Goal: Task Accomplishment & Management: Complete application form

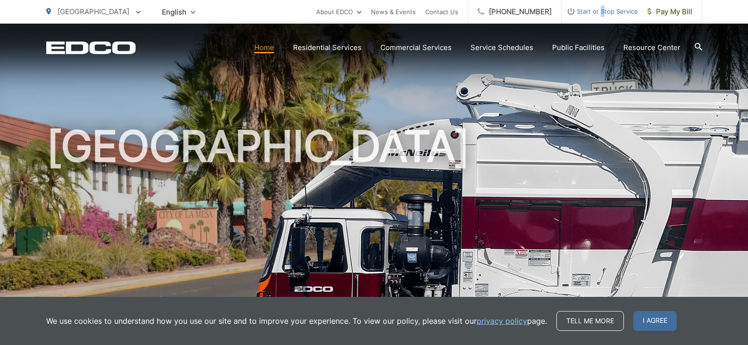
click at [603, 12] on span "Start or Stop Service" at bounding box center [600, 11] width 76 height 11
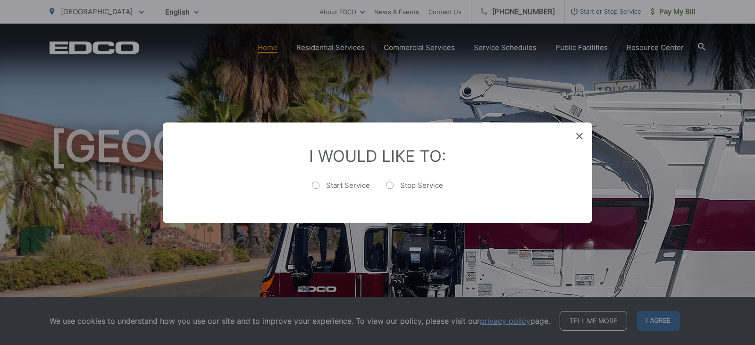
click at [390, 186] on label "Stop Service" at bounding box center [414, 189] width 57 height 19
radio input "true"
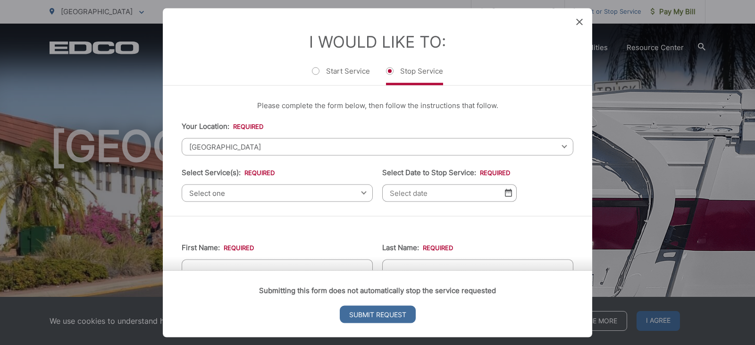
click at [361, 193] on div "Select one Select one Residential Curbside Pickup Commercial/Business Services …" at bounding box center [277, 192] width 191 height 17
click at [360, 194] on div "Select one Select one Residential Curbside Pickup Commercial/Business Services …" at bounding box center [277, 192] width 191 height 17
click at [321, 145] on span "[GEOGRAPHIC_DATA]" at bounding box center [378, 146] width 392 height 17
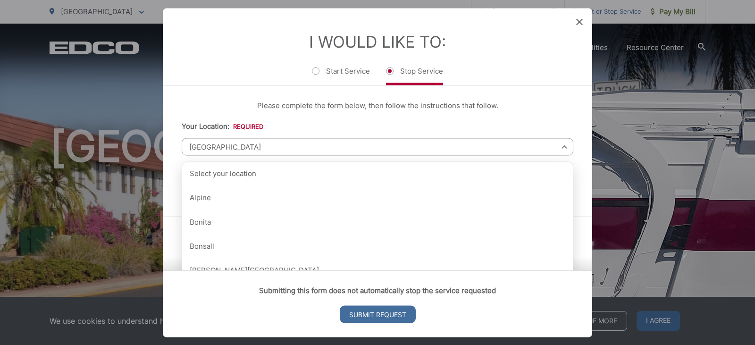
click at [340, 125] on li "Your Location: * Select your location Alpine [GEOGRAPHIC_DATA][PERSON_NAME][GEO…" at bounding box center [378, 137] width 392 height 35
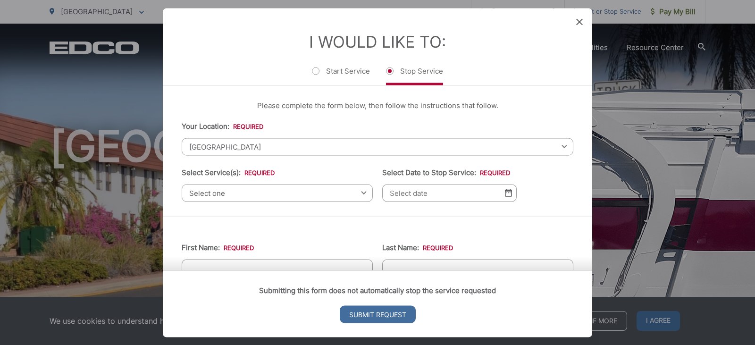
click at [360, 191] on div "Select one Select one Residential Curbside Pickup Commercial/Business Services …" at bounding box center [277, 192] width 191 height 17
drag, startPoint x: 209, startPoint y: 60, endPoint x: 206, endPoint y: 68, distance: 7.6
click at [208, 68] on li "I Would Like To: Start Service Stop Service" at bounding box center [378, 58] width 392 height 53
click at [361, 196] on span "Select one" at bounding box center [277, 192] width 191 height 17
click at [295, 193] on span "Select one" at bounding box center [277, 192] width 191 height 17
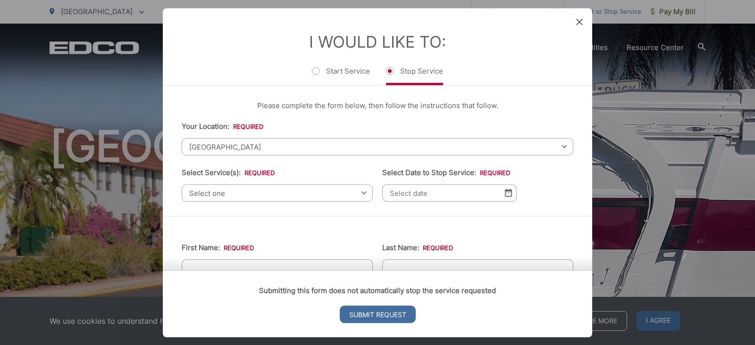
click at [448, 147] on span "[GEOGRAPHIC_DATA]" at bounding box center [378, 146] width 392 height 17
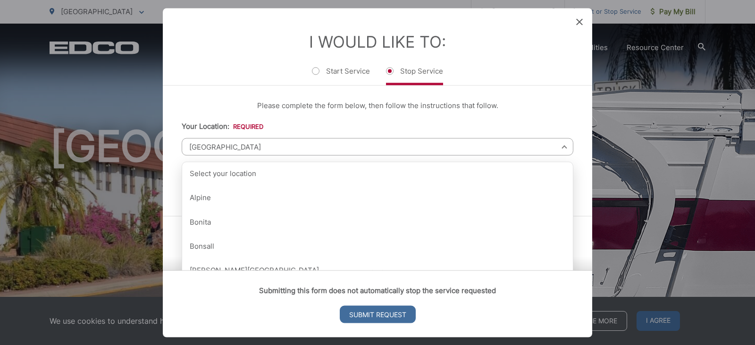
click at [448, 147] on span "[GEOGRAPHIC_DATA]" at bounding box center [378, 146] width 392 height 17
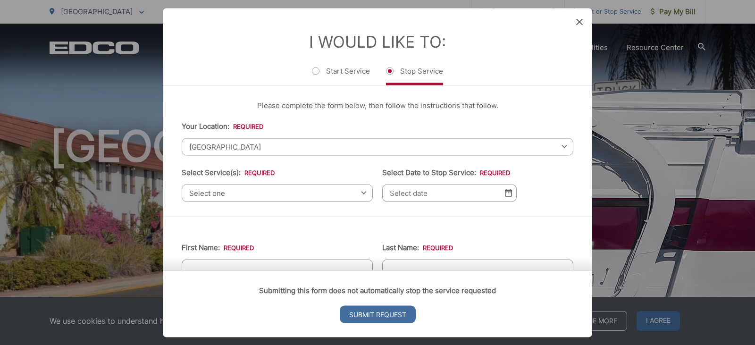
click at [448, 147] on span "[GEOGRAPHIC_DATA]" at bounding box center [378, 146] width 392 height 17
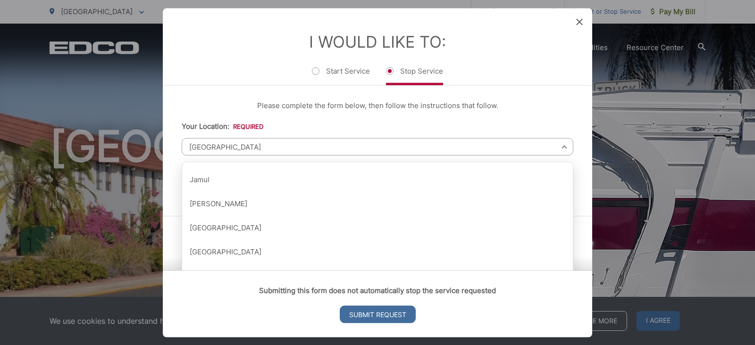
scroll to position [567, 0]
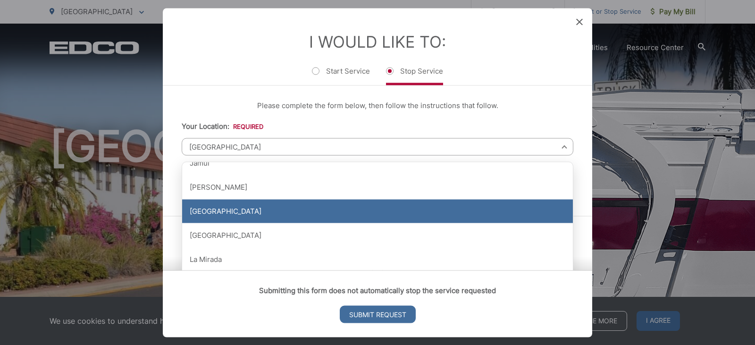
click at [372, 211] on div "[GEOGRAPHIC_DATA]" at bounding box center [377, 212] width 391 height 24
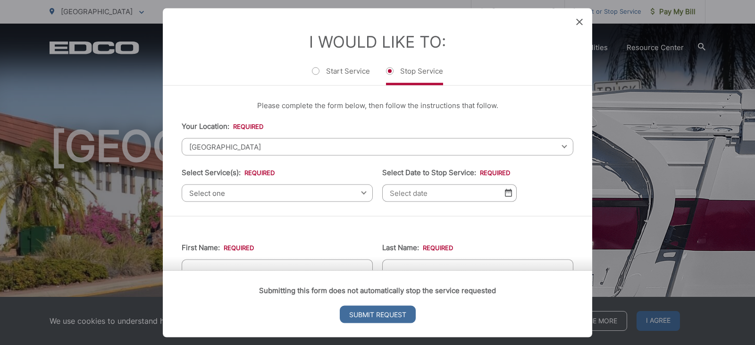
click at [338, 190] on span "Select one" at bounding box center [277, 192] width 191 height 17
click at [359, 195] on div "Select one Select one Residential Curbside Pickup Commercial/Business Services …" at bounding box center [277, 192] width 191 height 17
click at [358, 195] on span "Select one" at bounding box center [277, 192] width 191 height 17
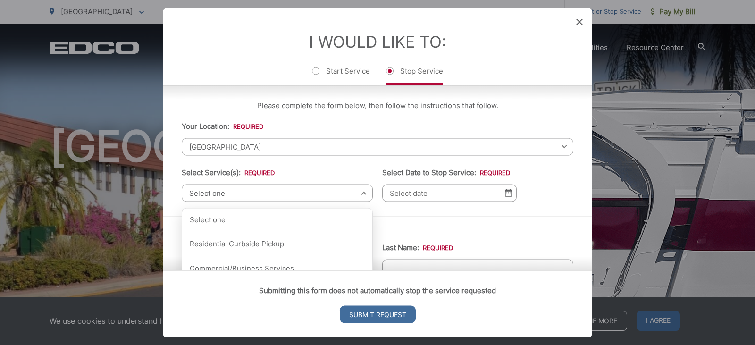
scroll to position [47, 0]
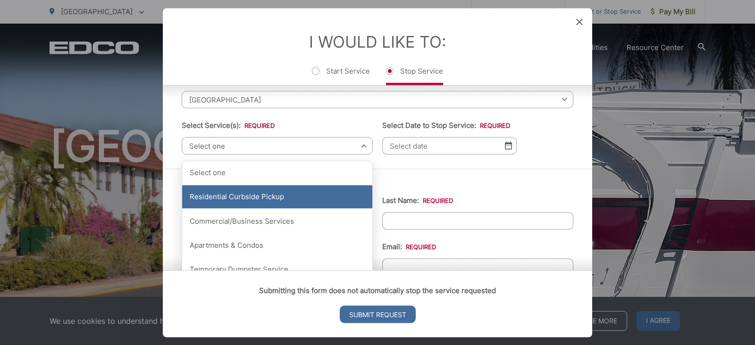
click at [297, 198] on div "Residential Curbside Pickup" at bounding box center [277, 197] width 190 height 24
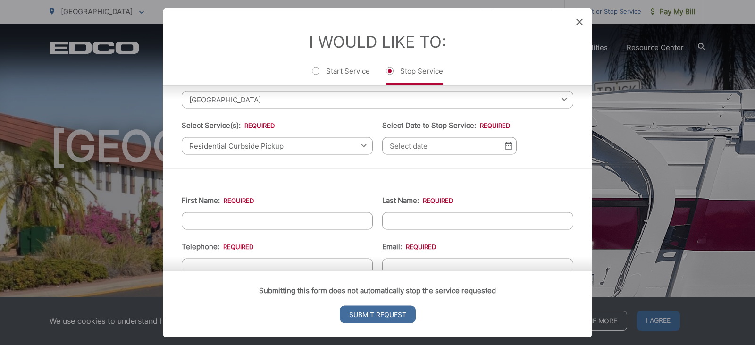
click at [505, 145] on img at bounding box center [508, 146] width 7 height 8
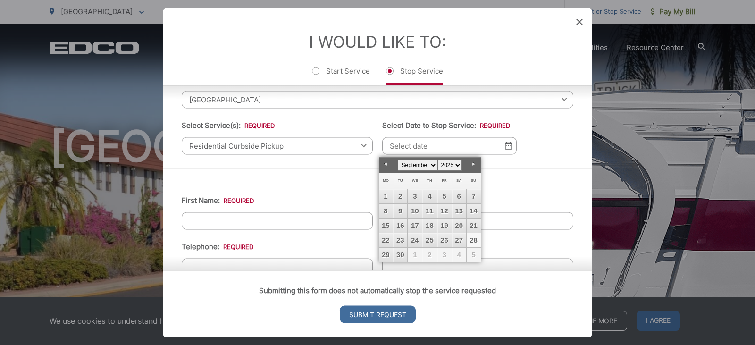
click at [474, 165] on link "Next" at bounding box center [474, 164] width 14 height 14
click at [444, 195] on link "3" at bounding box center [445, 196] width 14 height 14
type input "[DATE]"
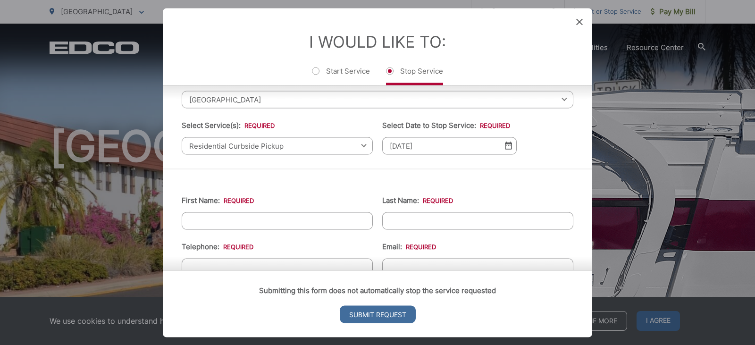
click at [303, 220] on input "First Name: *" at bounding box center [277, 220] width 191 height 17
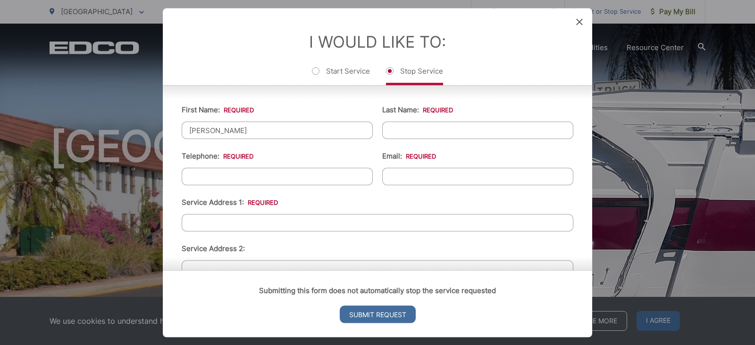
scroll to position [142, 0]
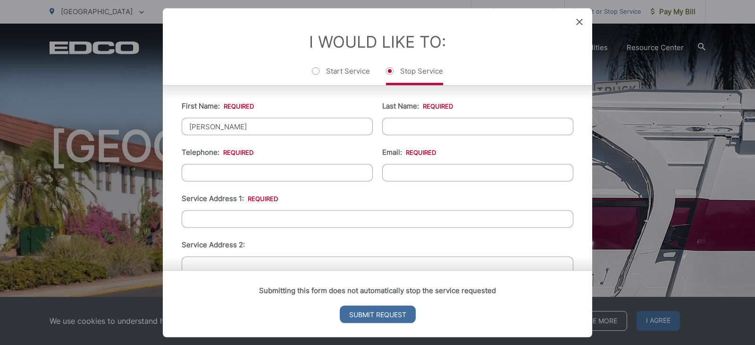
type input "[PERSON_NAME]"
drag, startPoint x: 425, startPoint y: 126, endPoint x: 427, endPoint y: 121, distance: 4.9
click at [425, 124] on input "Last Name: *" at bounding box center [477, 126] width 191 height 17
type input "[PERSON_NAME]"
click at [268, 171] on input "(___) ___-____" at bounding box center [277, 172] width 191 height 17
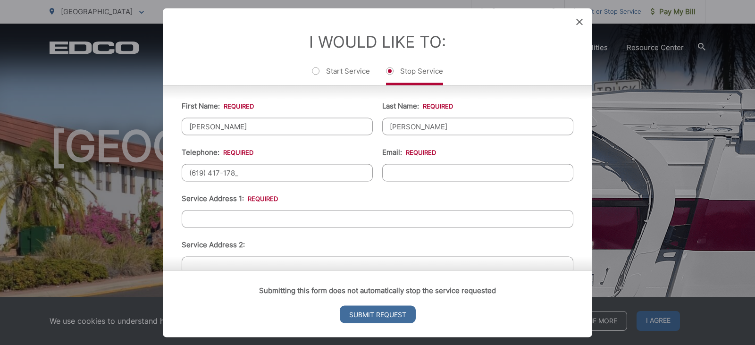
type input "[PHONE_NUMBER]"
click at [396, 175] on input "Email: *" at bounding box center [477, 172] width 191 height 17
type input "[EMAIL_ADDRESS][DOMAIN_NAME]"
click at [300, 220] on input "Service Address 1: *" at bounding box center [378, 218] width 392 height 17
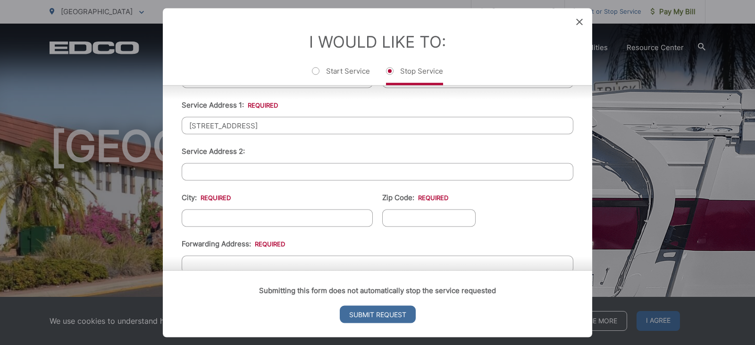
scroll to position [236, 0]
type input "[STREET_ADDRESS]"
click at [278, 220] on input "City: *" at bounding box center [277, 216] width 191 height 17
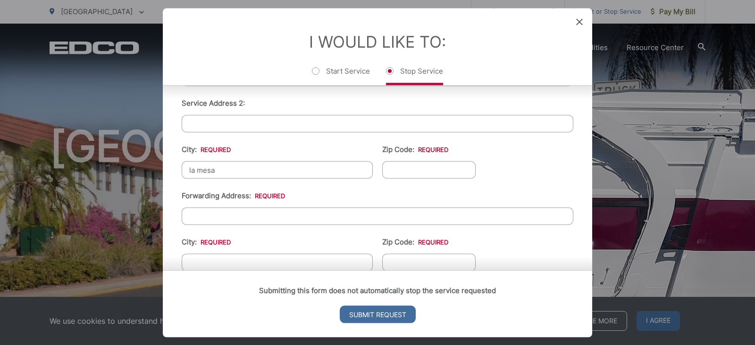
type input "la mesa"
click at [420, 170] on input "Zip Code: *" at bounding box center [428, 169] width 93 height 17
type input "91942"
click at [286, 216] on input "Forwarding Address: *" at bounding box center [378, 215] width 392 height 17
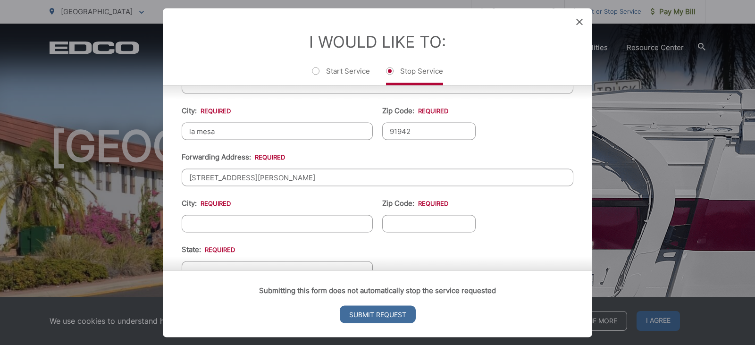
scroll to position [331, 0]
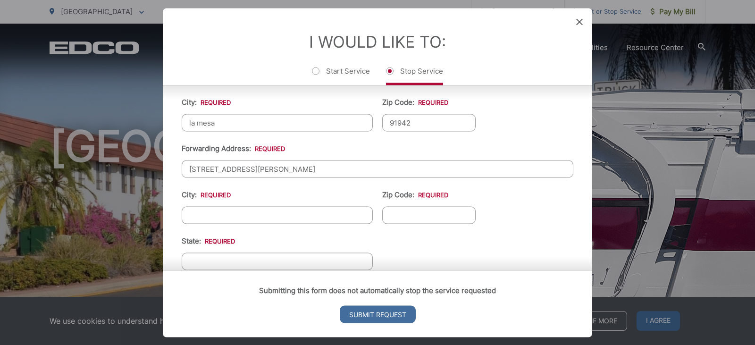
type input "[STREET_ADDRESS][PERSON_NAME]"
click at [232, 216] on input "City: *" at bounding box center [277, 214] width 191 height 17
type input "[GEOGRAPHIC_DATA]"
click at [415, 215] on input "Zip Code: *" at bounding box center [428, 214] width 93 height 17
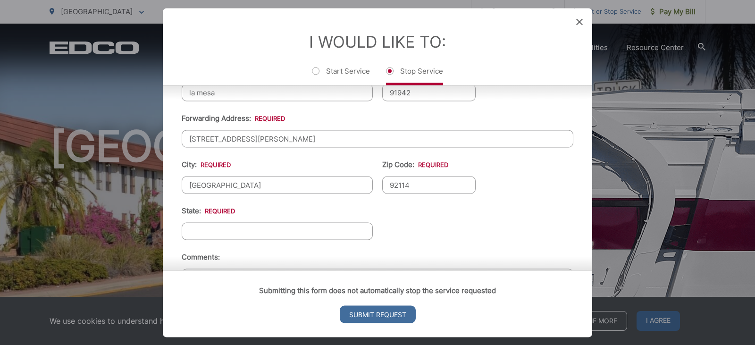
scroll to position [378, 0]
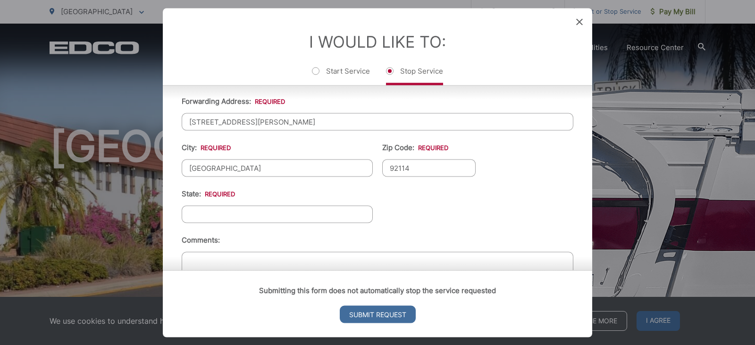
type input "92114"
click at [329, 212] on input "State: *" at bounding box center [277, 213] width 191 height 17
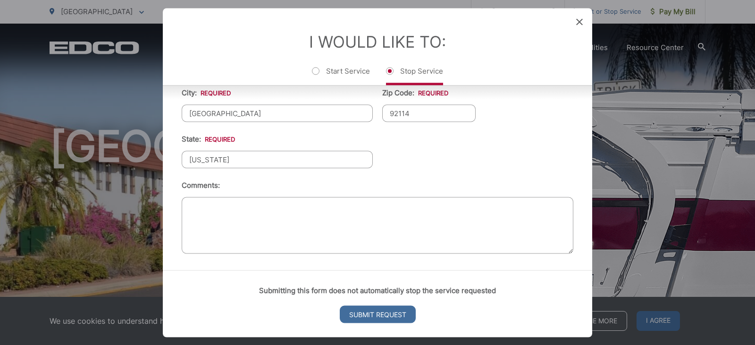
scroll to position [433, 0]
type input "[US_STATE]"
click at [373, 317] on input "Submit Request" at bounding box center [378, 313] width 76 height 17
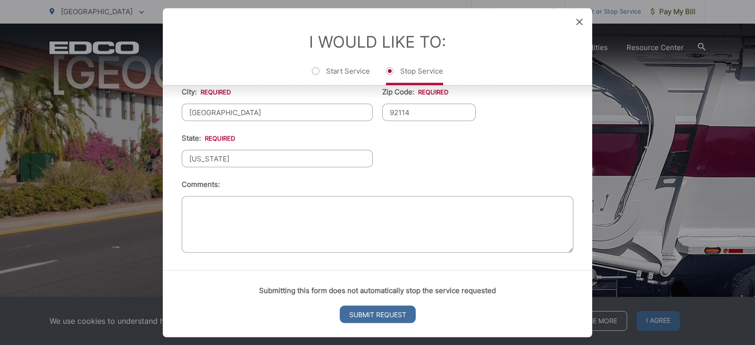
scroll to position [0, 0]
